Goal: Check status

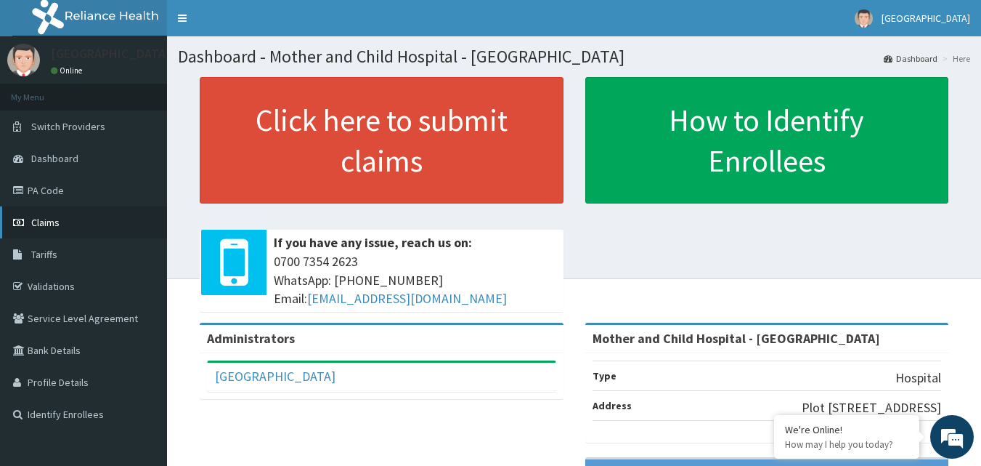
click at [43, 224] on span "Claims" at bounding box center [45, 222] width 28 height 13
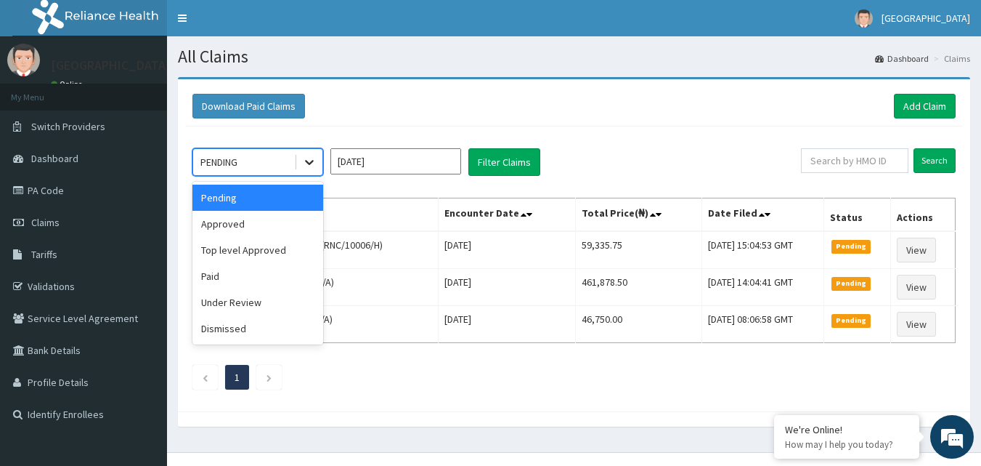
click at [309, 159] on icon at bounding box center [309, 162] width 15 height 15
click at [251, 225] on div "Approved" at bounding box center [257, 224] width 131 height 26
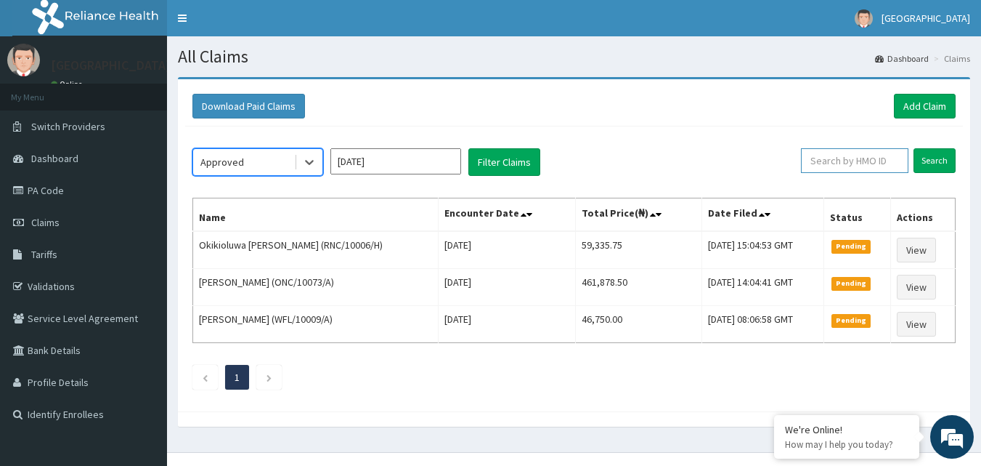
click at [846, 153] on input "text" at bounding box center [855, 160] width 108 height 25
type input "ENP/11536/D"
click at [938, 164] on input "Search" at bounding box center [935, 160] width 42 height 25
